Goal: Task Accomplishment & Management: Use online tool/utility

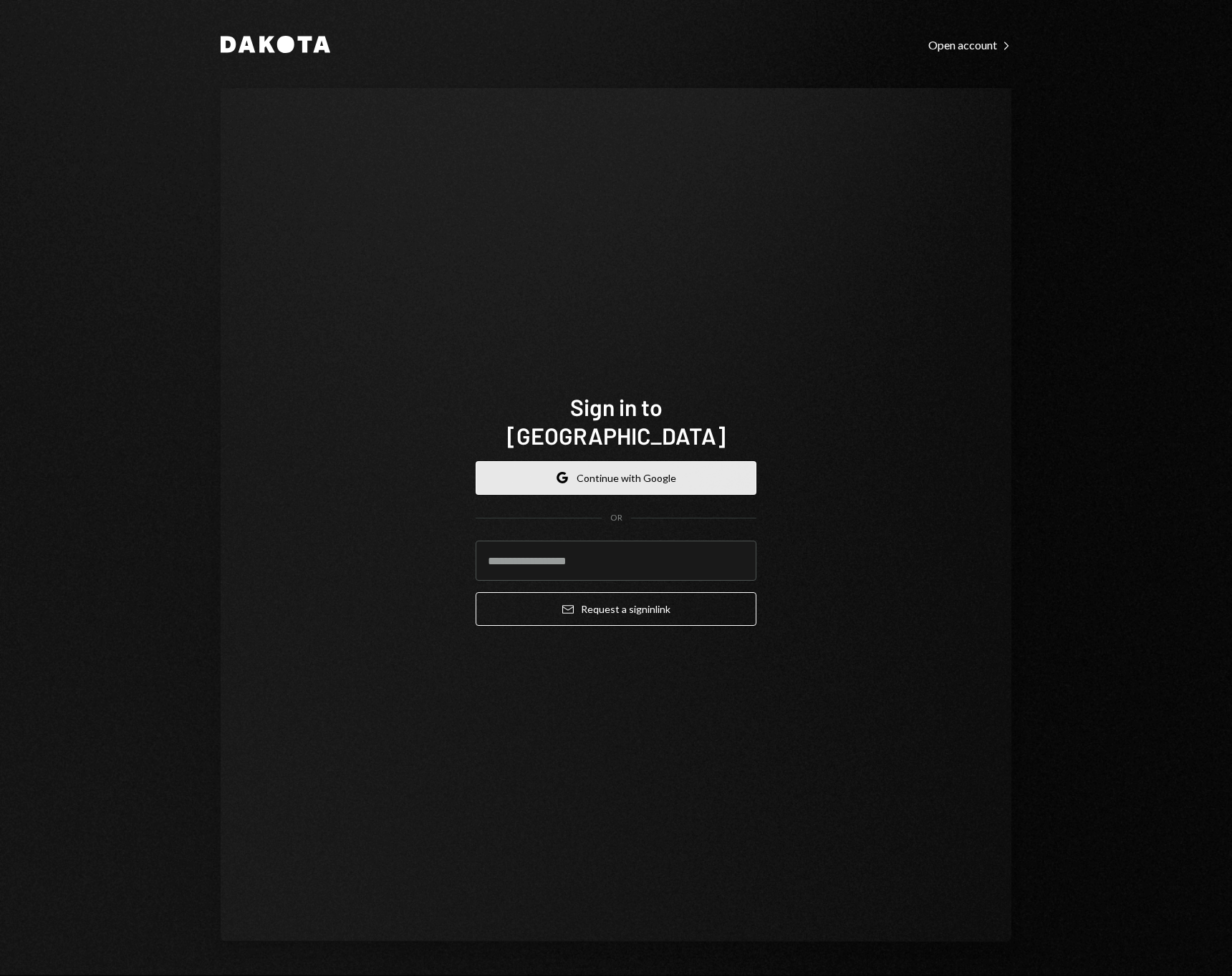
click at [628, 463] on button "Google Continue with Google" at bounding box center [616, 478] width 281 height 34
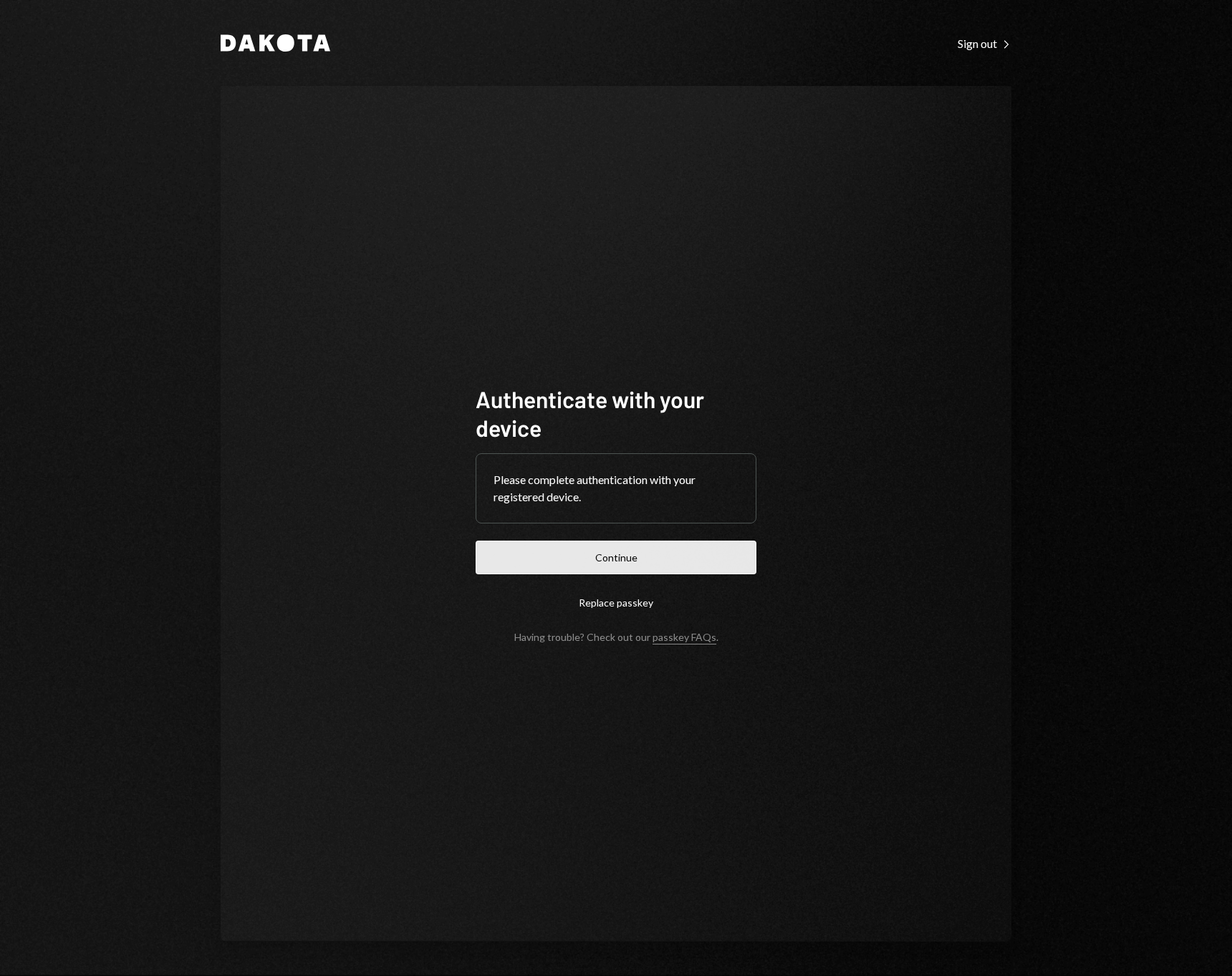
click at [637, 552] on button "Continue" at bounding box center [616, 557] width 281 height 34
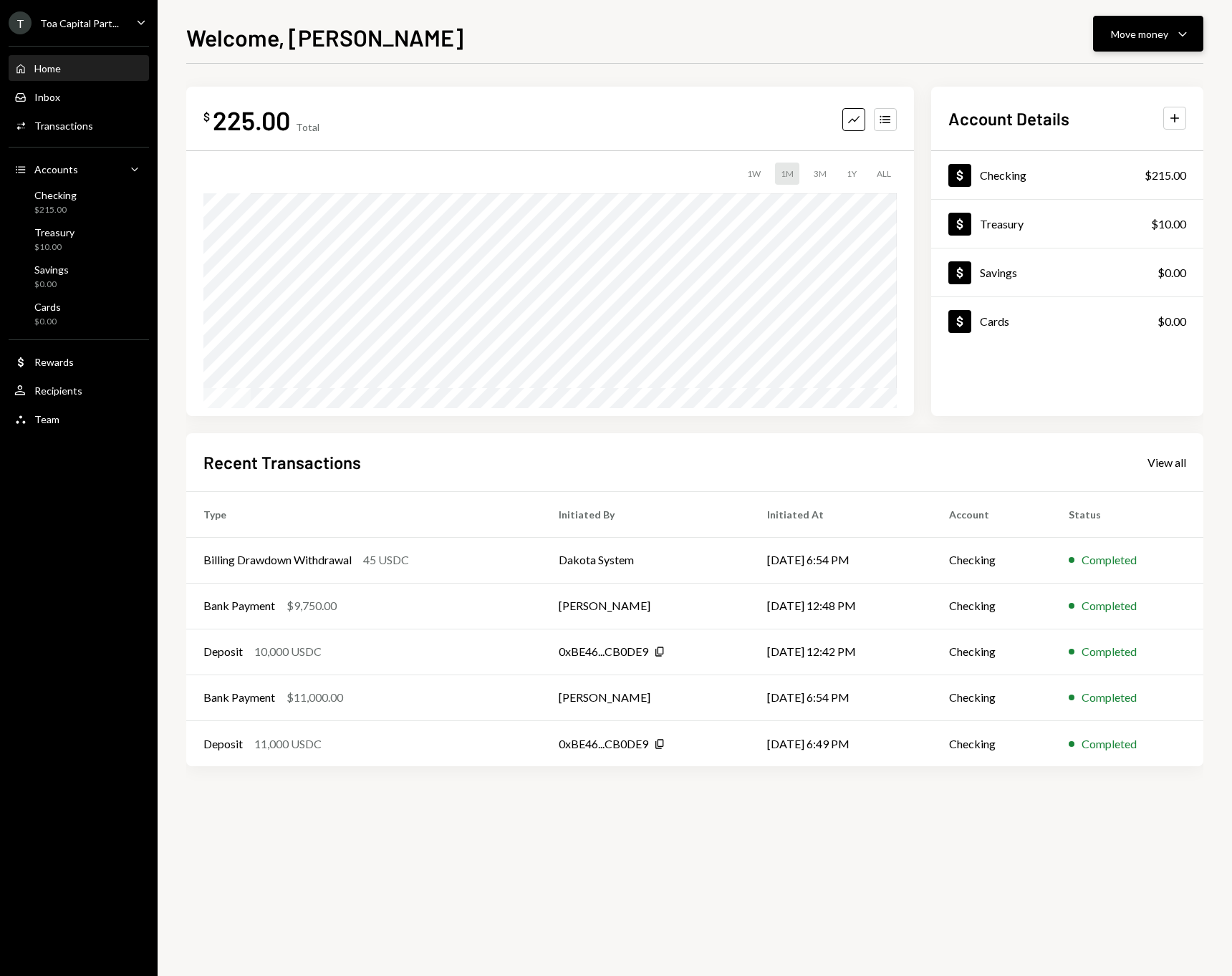
click at [1169, 25] on div "Move money Caret Down" at bounding box center [1148, 33] width 74 height 17
click at [1125, 136] on div "Deposit" at bounding box center [1136, 141] width 105 height 15
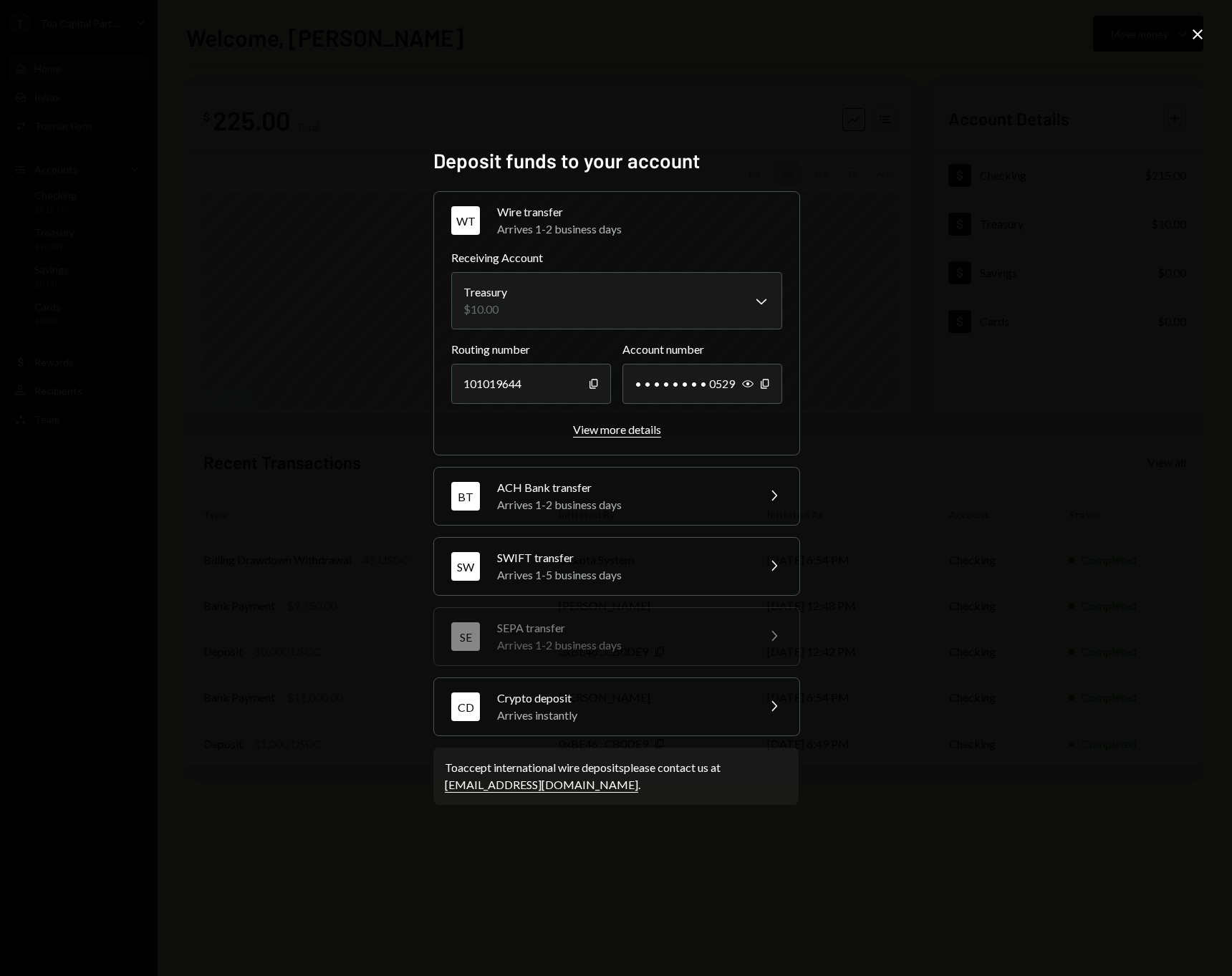
click at [627, 429] on div "View more details" at bounding box center [616, 429] width 88 height 13
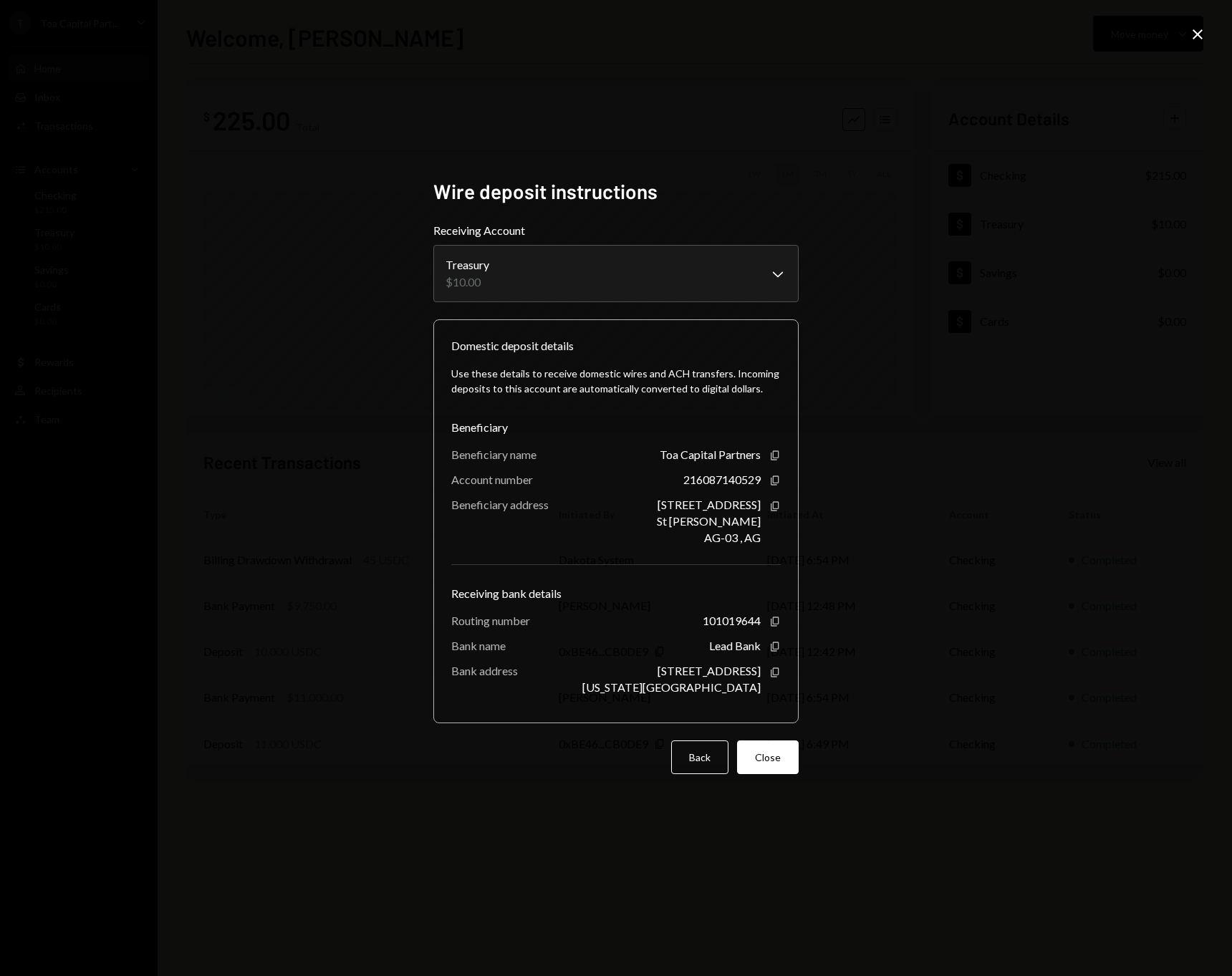
click at [354, 199] on div "**********" at bounding box center [616, 488] width 1232 height 976
